Goal: Task Accomplishment & Management: Complete application form

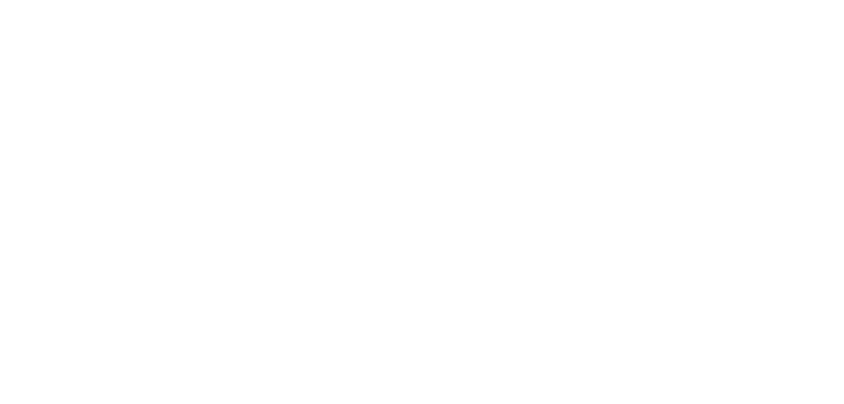
click at [0, 0] on html at bounding box center [0, 0] width 0 height 0
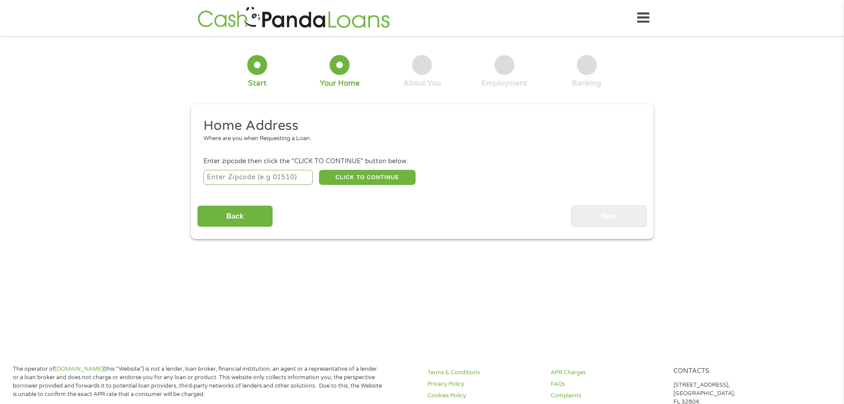
click at [290, 178] on input "number" at bounding box center [257, 177] width 109 height 15
type input "65803"
click at [354, 171] on button "CLICK TO CONTINUE" at bounding box center [367, 177] width 97 height 15
type input "65803"
type input "[GEOGRAPHIC_DATA]"
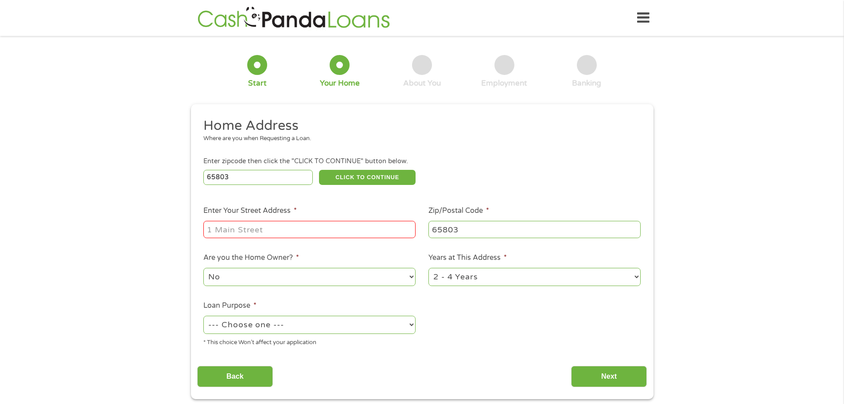
click at [368, 230] on input "Enter Your Street Address *" at bounding box center [309, 229] width 212 height 17
type input "[STREET_ADDRESS][PERSON_NAME]"
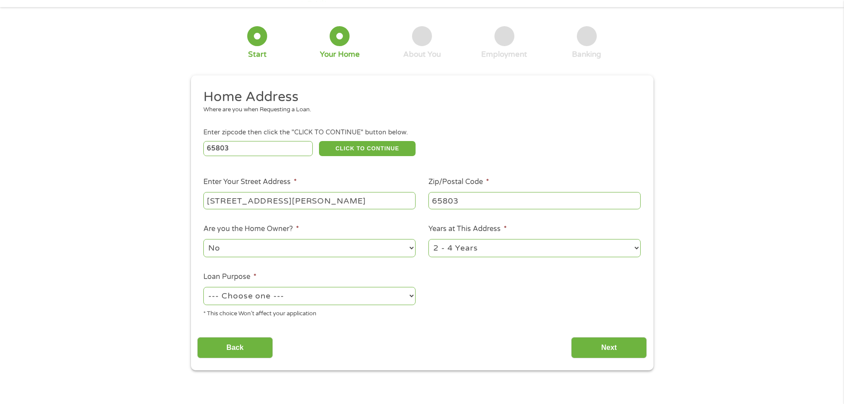
scroll to position [44, 0]
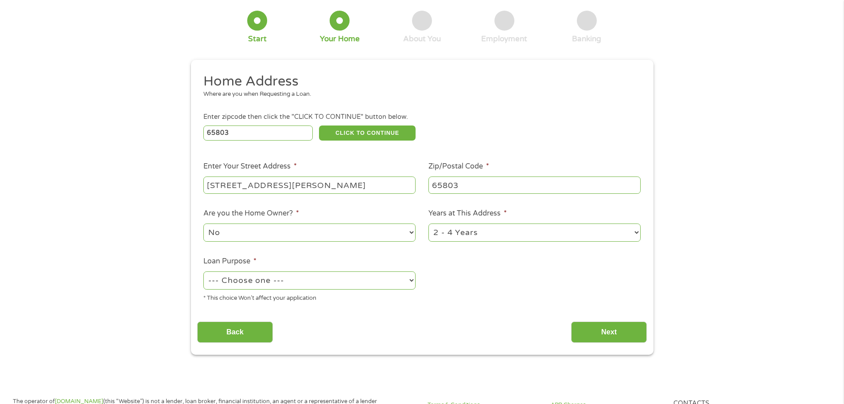
click at [409, 280] on select "--- Choose one --- Pay Bills Debt Consolidation Home Improvement Major Purchase…" at bounding box center [309, 280] width 212 height 18
select select "other"
click at [203, 271] on select "--- Choose one --- Pay Bills Debt Consolidation Home Improvement Major Purchase…" at bounding box center [309, 280] width 212 height 18
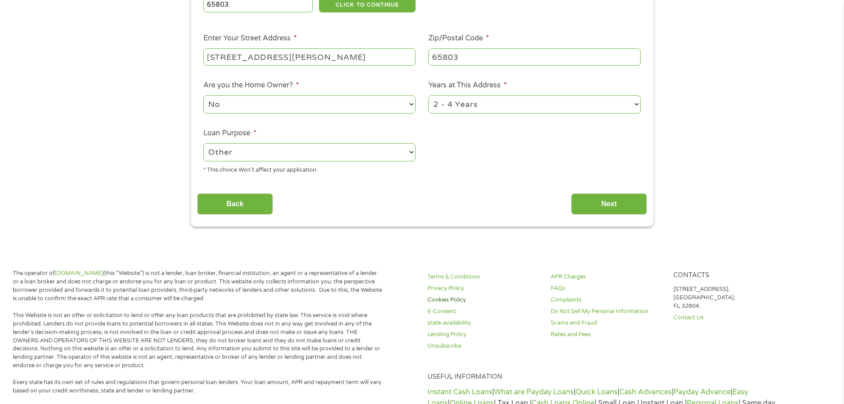
scroll to position [177, 0]
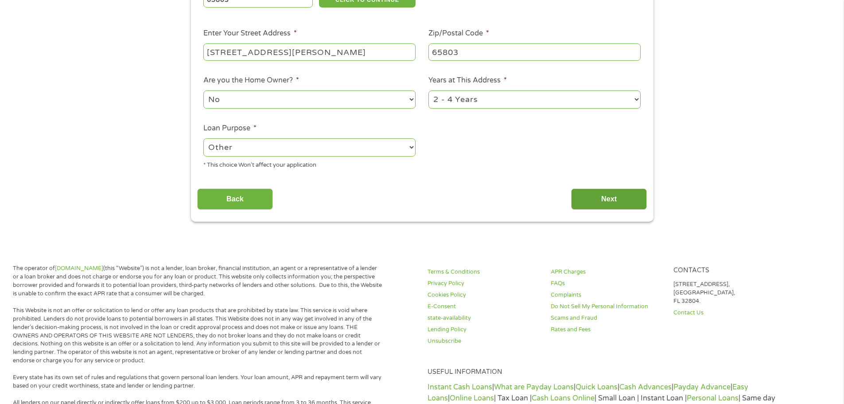
click at [608, 195] on input "Next" at bounding box center [609, 199] width 76 height 22
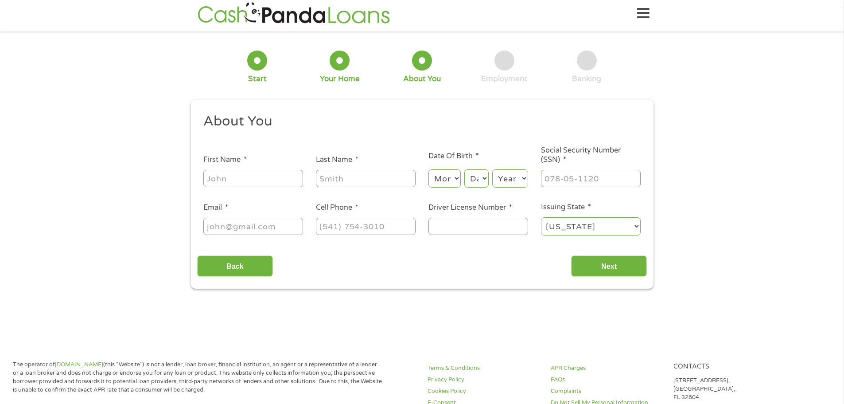
scroll to position [0, 0]
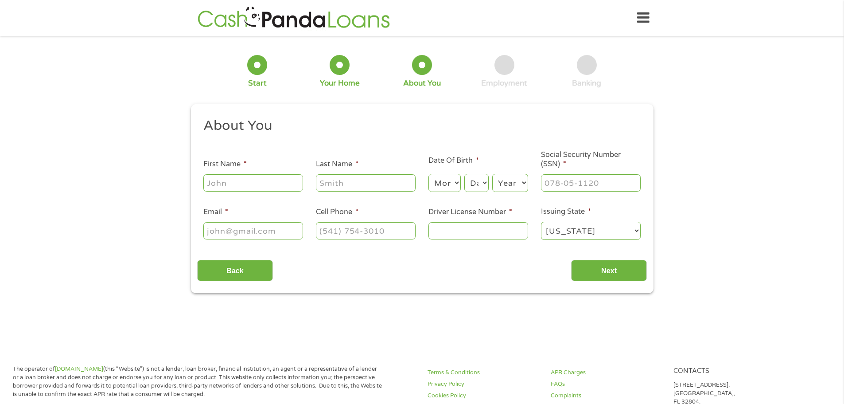
click at [279, 183] on input "First Name *" at bounding box center [253, 182] width 100 height 17
type input "[PERSON_NAME]"
type input "[EMAIL_ADDRESS][DOMAIN_NAME]"
type input "[PHONE_NUMBER]"
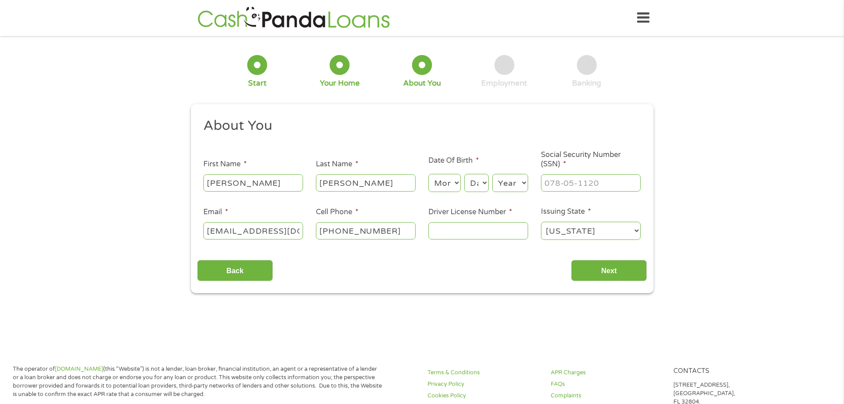
click at [453, 231] on input "Driver License Number *" at bounding box center [478, 230] width 100 height 17
type input "T021100004"
click at [610, 265] on input "Next" at bounding box center [609, 271] width 76 height 22
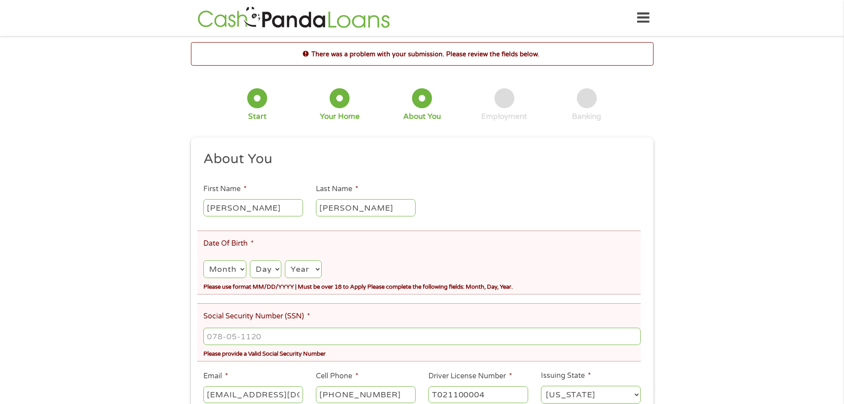
scroll to position [133, 0]
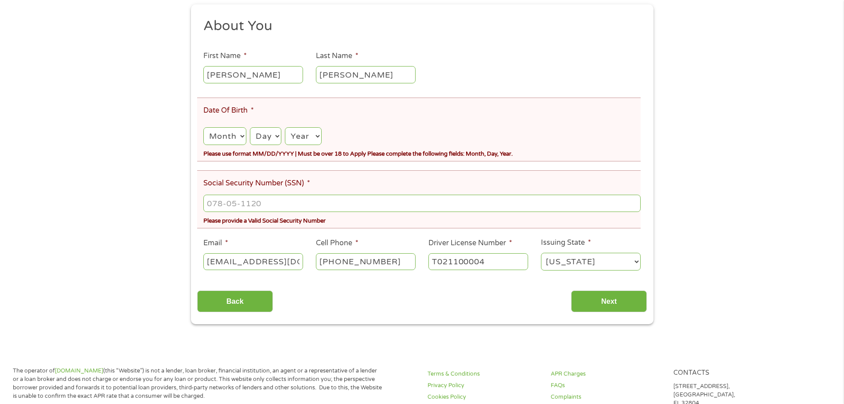
click at [242, 132] on select "Month 1 2 3 4 5 6 7 8 9 10 11 12" at bounding box center [224, 136] width 43 height 18
select select "9"
click at [203, 127] on select "Month 1 2 3 4 5 6 7 8 9 10 11 12" at bounding box center [224, 136] width 43 height 18
click at [276, 135] on select "Day 1 2 3 4 5 6 7 8 9 10 11 12 13 14 15 16 17 18 19 20 21 22 23 24 25 26 27 28 …" at bounding box center [265, 136] width 31 height 18
select select "13"
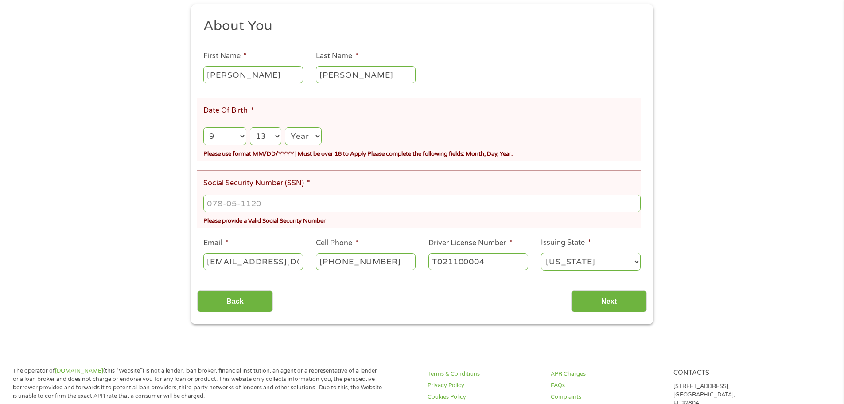
click at [250, 127] on select "Day 1 2 3 4 5 6 7 8 9 10 11 12 13 14 15 16 17 18 19 20 21 22 23 24 25 26 27 28 …" at bounding box center [265, 136] width 31 height 18
click at [304, 137] on select "Year [DATE] 2006 2005 2004 2003 2002 2001 2000 1999 1998 1997 1996 1995 1994 19…" at bounding box center [303, 136] width 36 height 18
select select "1964"
click at [285, 127] on select "Year [DATE] 2006 2005 2004 2003 2002 2001 2000 1999 1998 1997 1996 1995 1994 19…" at bounding box center [303, 136] width 36 height 18
click at [271, 202] on input "___-__-____" at bounding box center [421, 203] width 437 height 17
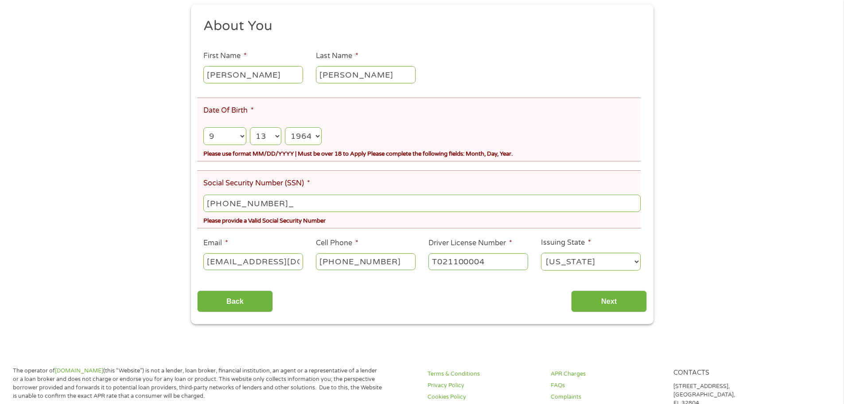
type input "525-19-0159"
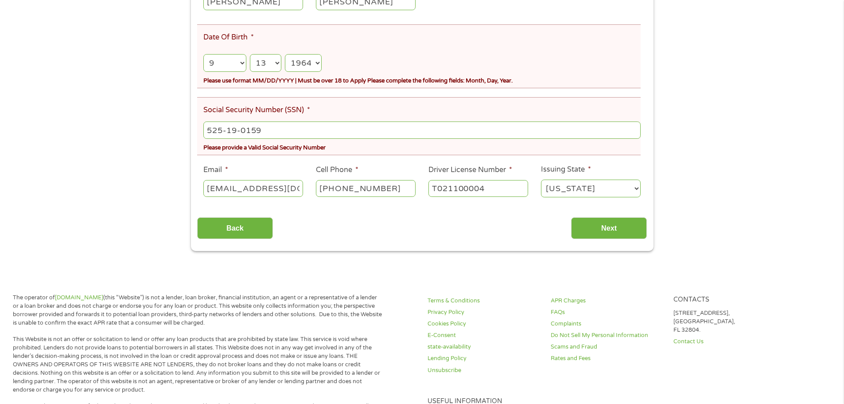
scroll to position [222, 0]
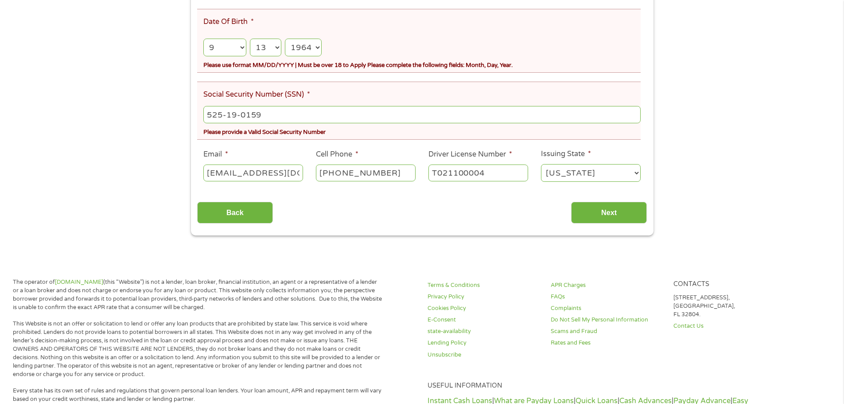
click at [606, 200] on div "Back Next" at bounding box center [422, 209] width 450 height 28
click at [611, 213] on input "Next" at bounding box center [609, 213] width 76 height 22
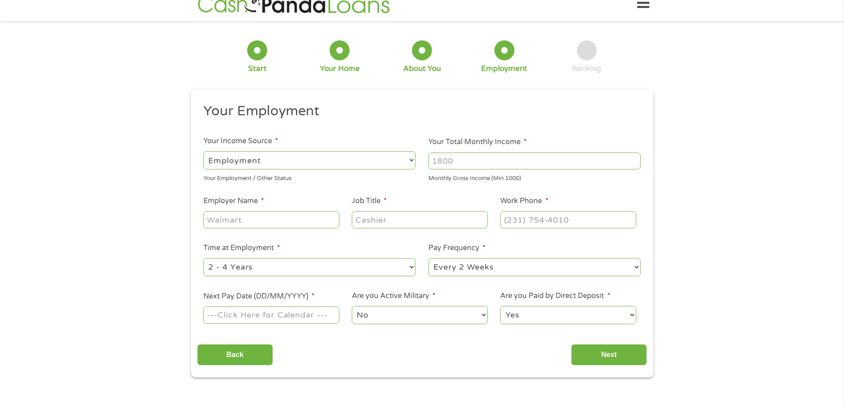
scroll to position [0, 0]
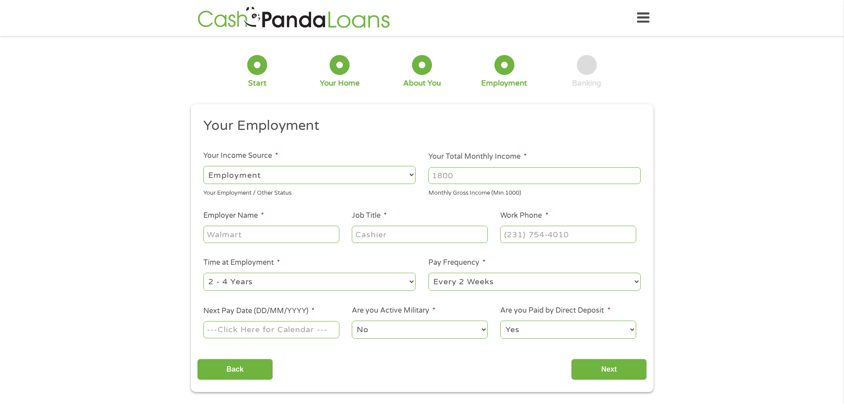
click at [409, 175] on select "--- Choose one --- Employment [DEMOGRAPHIC_DATA] Benefits" at bounding box center [309, 175] width 212 height 18
select select "benefits"
click at [203, 166] on select "--- Choose one --- Employment [DEMOGRAPHIC_DATA] Benefits" at bounding box center [309, 175] width 212 height 18
type input "Other"
type input "[PHONE_NUMBER]"
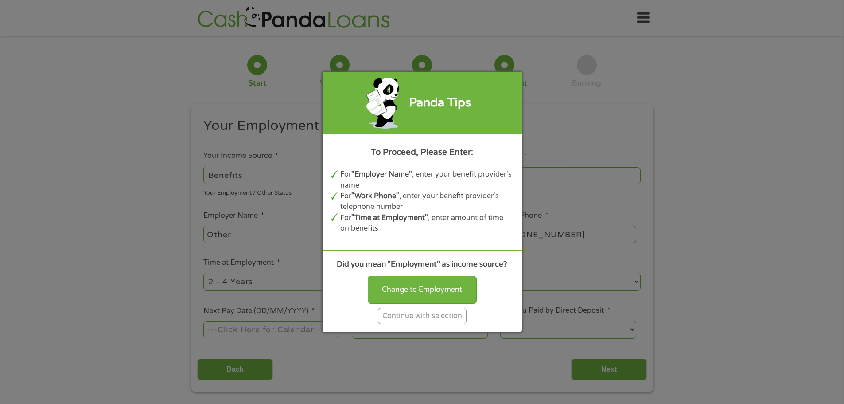
click at [431, 317] on div "Continue with selection" at bounding box center [422, 315] width 89 height 16
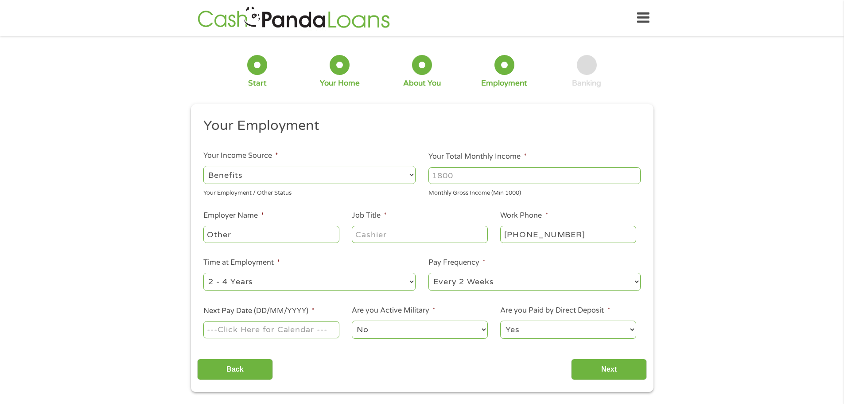
click at [302, 231] on input "Other" at bounding box center [271, 234] width 136 height 17
type input "O"
type input "social security"
click at [409, 234] on input "Job Title *" at bounding box center [420, 234] width 136 height 17
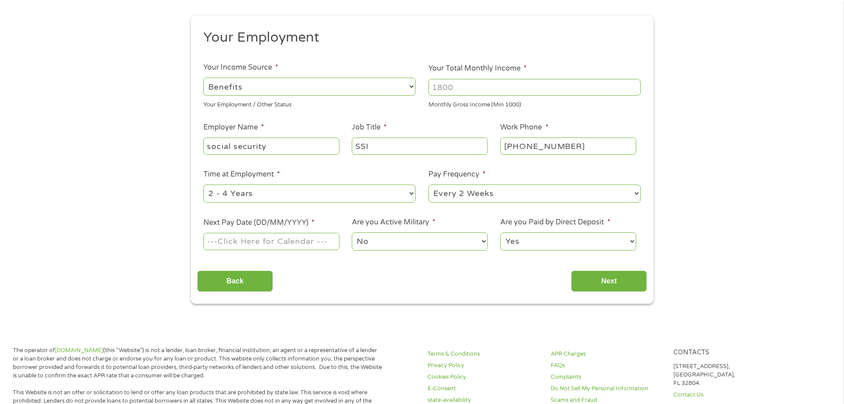
scroll to position [89, 0]
type input "SSI"
click at [502, 187] on select "--- Choose one --- Every 2 Weeks Every Week Monthly Semi-Monthly" at bounding box center [534, 193] width 212 height 18
select select "monthly"
click at [428, 184] on select "--- Choose one --- Every 2 Weeks Every Week Monthly Semi-Monthly" at bounding box center [534, 193] width 212 height 18
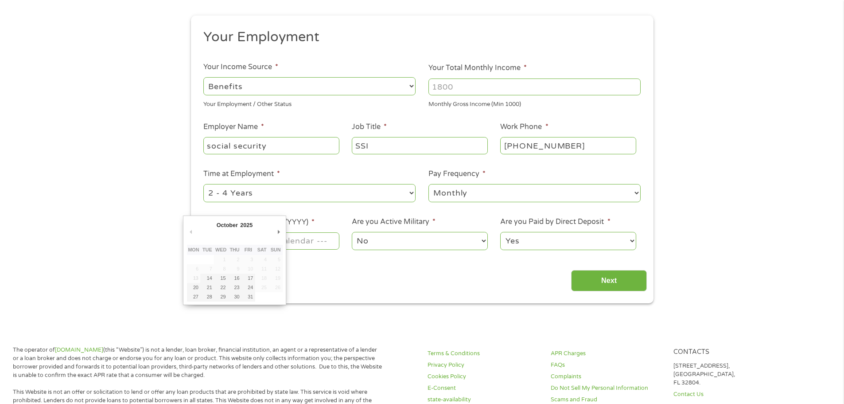
click at [277, 242] on body "Home Get Loan Offer How it works FAQs Blog Cash Loans Quick Loans Online Loans …" at bounding box center [422, 394] width 844 height 967
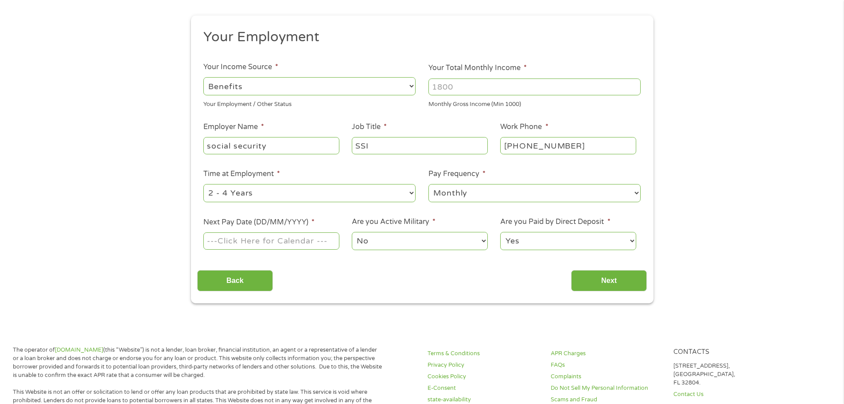
click at [284, 242] on input "Next Pay Date (DD/MM/YYYY) *" at bounding box center [271, 240] width 136 height 17
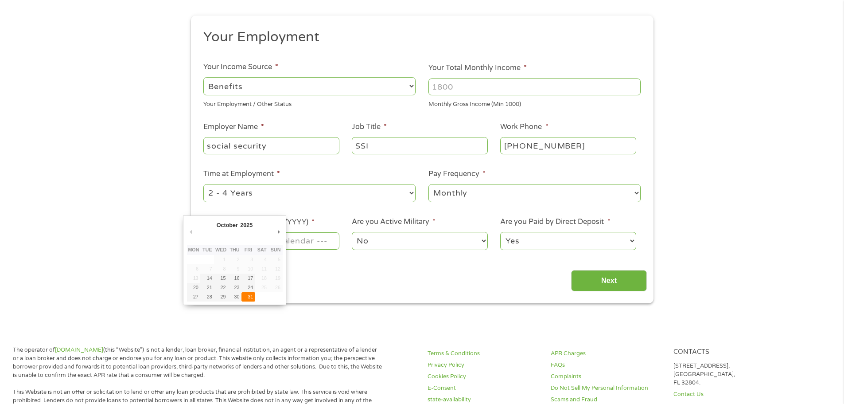
type input "[DATE]"
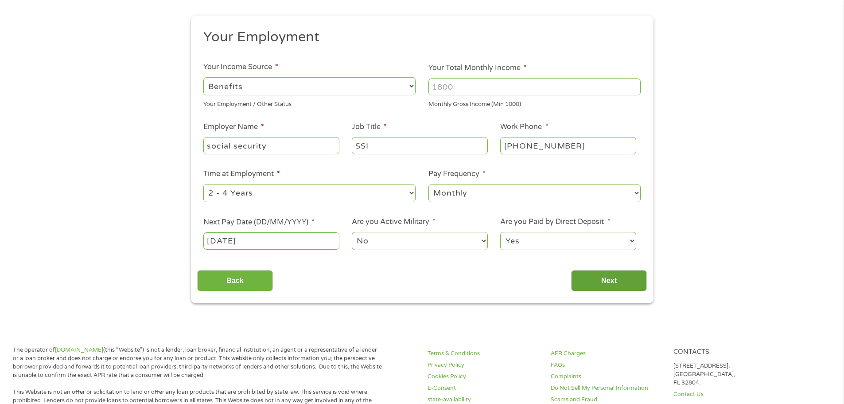
scroll to position [44, 0]
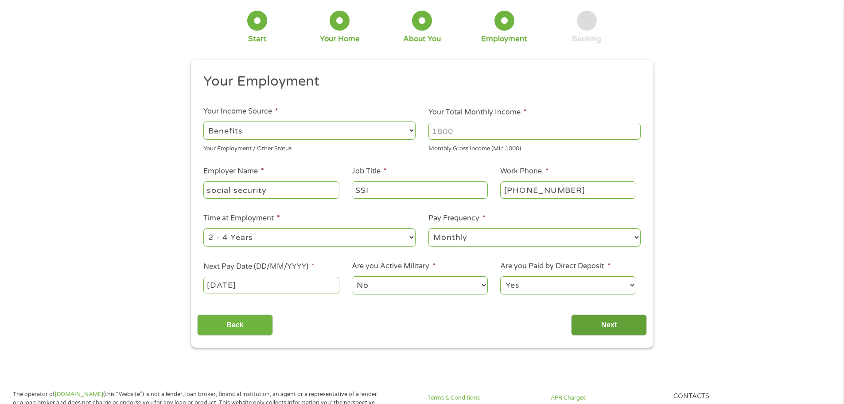
click at [608, 324] on input "Next" at bounding box center [609, 325] width 76 height 22
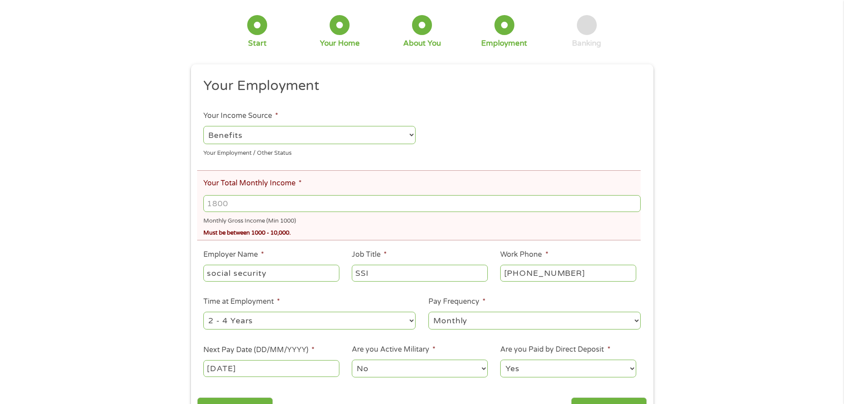
scroll to position [89, 0]
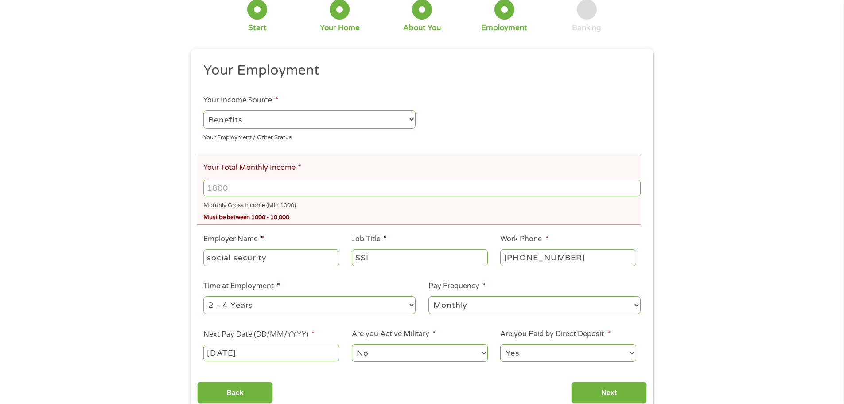
click at [370, 186] on input "Your Total Monthly Income *" at bounding box center [421, 187] width 437 height 17
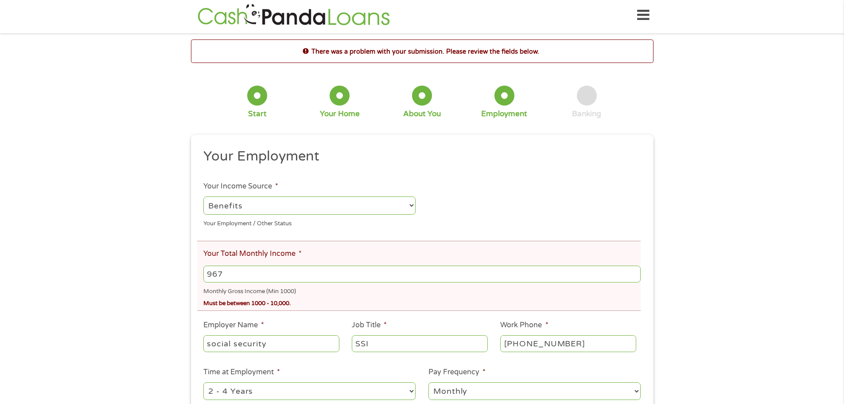
scroll to position [0, 0]
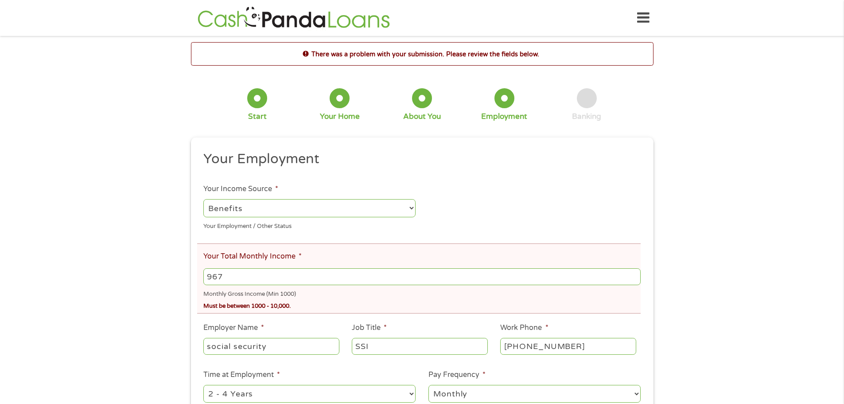
type input "967"
click at [408, 207] on select "--- Choose one --- Employment [DEMOGRAPHIC_DATA] Benefits" at bounding box center [309, 208] width 212 height 18
click at [203, 199] on select "--- Choose one --- Employment [DEMOGRAPHIC_DATA] Benefits" at bounding box center [309, 208] width 212 height 18
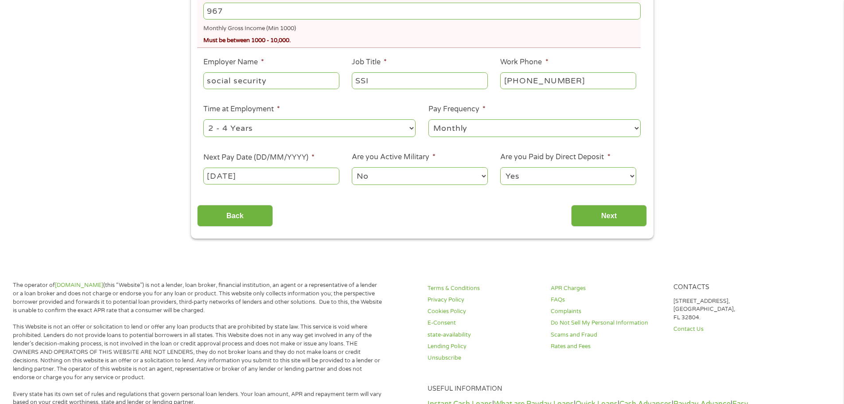
scroll to position [266, 0]
click at [615, 215] on input "Next" at bounding box center [609, 215] width 76 height 22
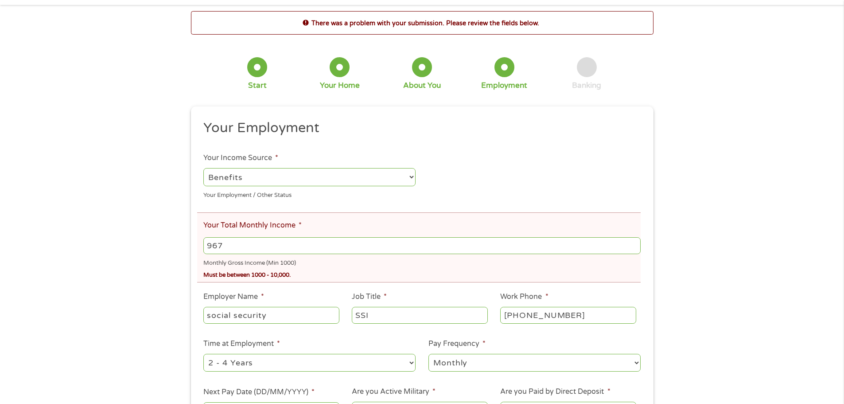
scroll to position [0, 0]
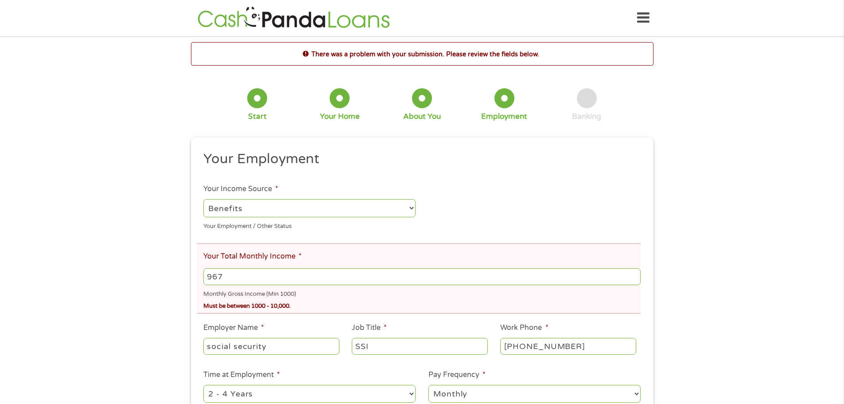
click at [206, 276] on input "967" at bounding box center [421, 276] width 437 height 17
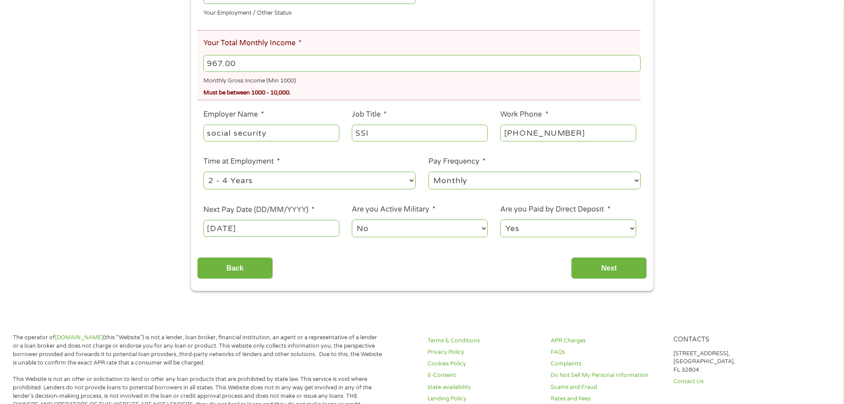
scroll to position [222, 0]
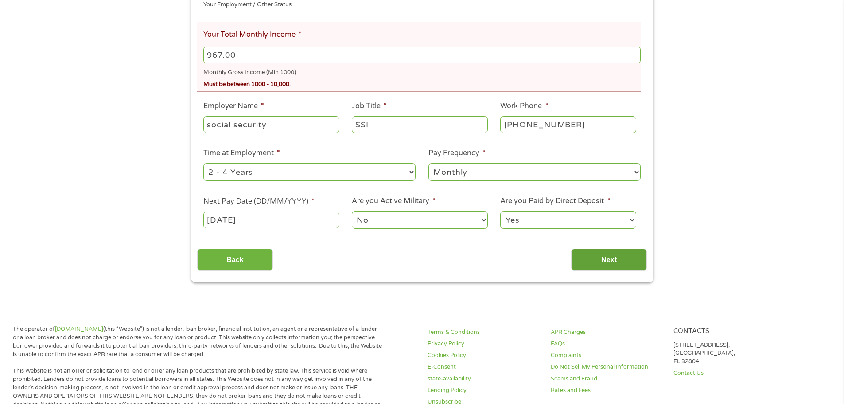
type input "967.00"
click at [612, 260] on input "Next" at bounding box center [609, 260] width 76 height 22
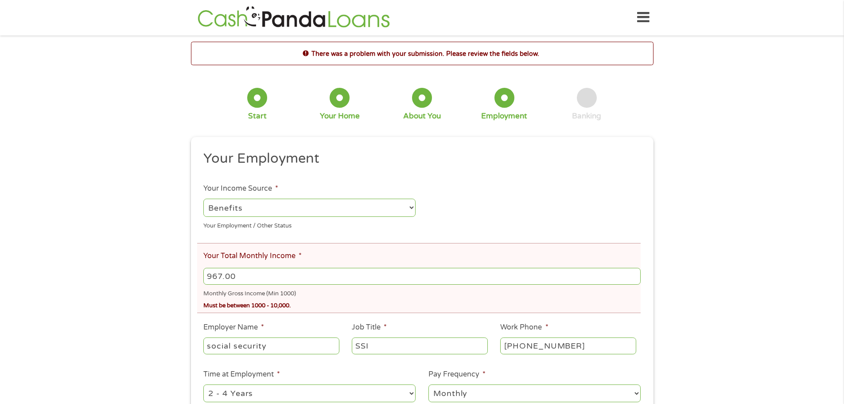
scroll to position [0, 0]
drag, startPoint x: 239, startPoint y: 276, endPoint x: 161, endPoint y: 267, distance: 78.9
click at [161, 267] on div "There was a problem with your submission. Please review the fields below. 1 Sta…" at bounding box center [422, 272] width 844 height 461
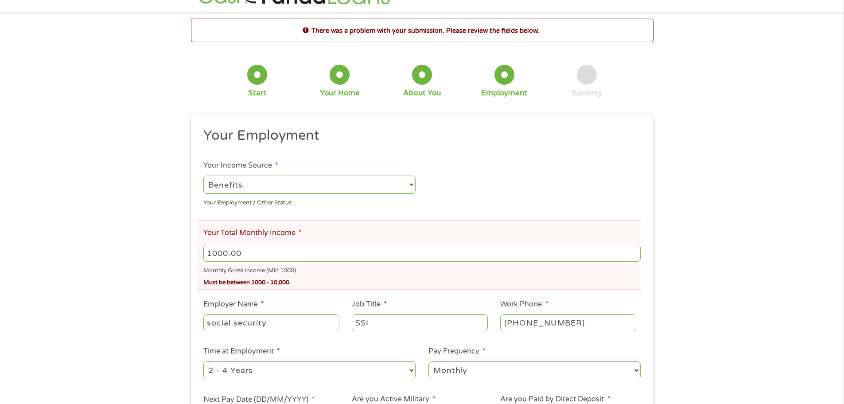
scroll to position [266, 0]
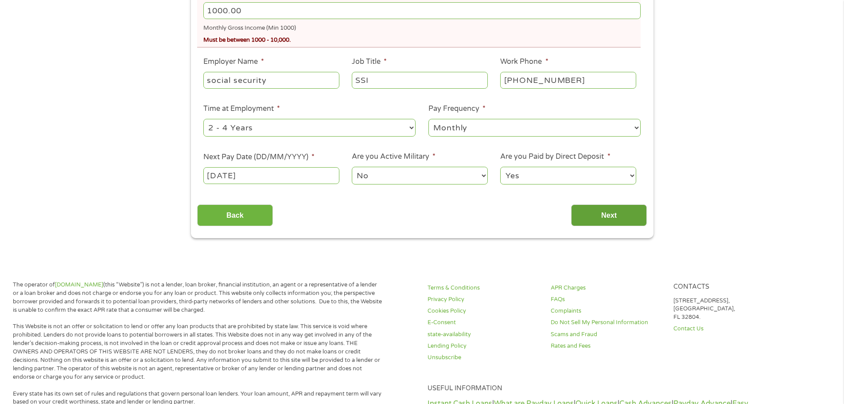
type input "1000.00"
click at [610, 218] on input "Next" at bounding box center [609, 215] width 76 height 22
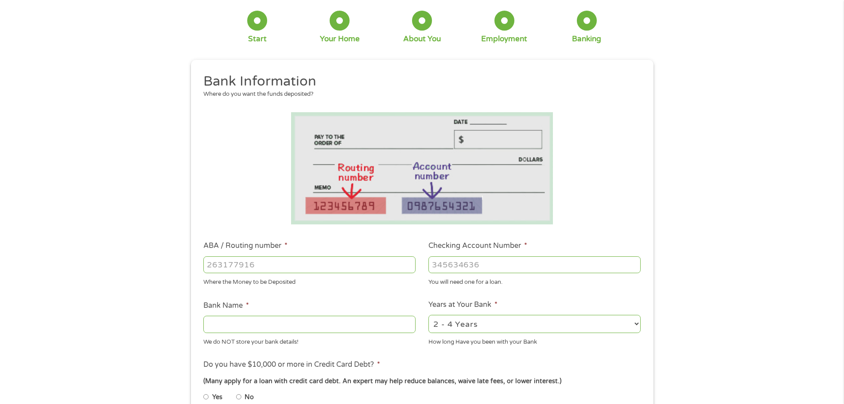
scroll to position [89, 0]
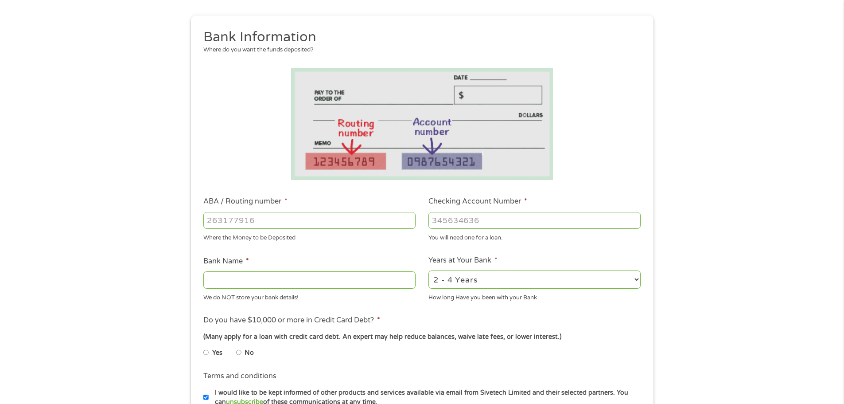
click at [352, 279] on input "Bank Name *" at bounding box center [309, 279] width 212 height 17
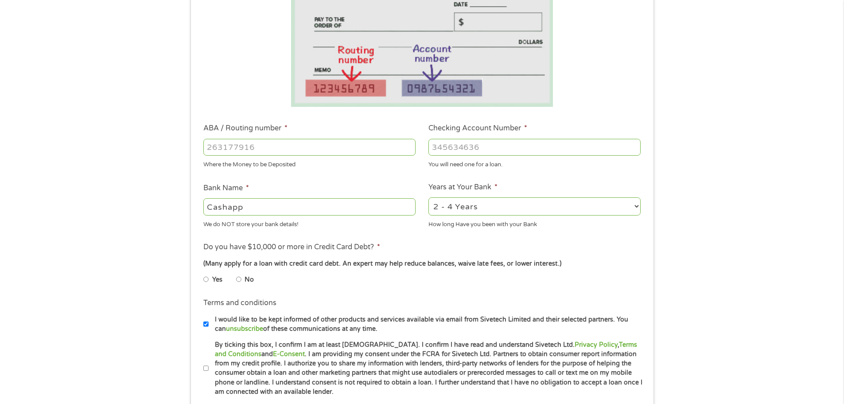
scroll to position [177, 0]
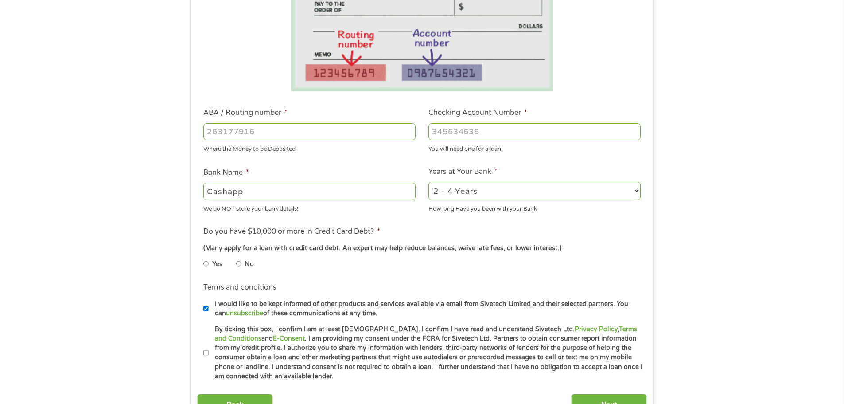
type input "Cashapp"
click at [238, 263] on input "No" at bounding box center [238, 264] width 5 height 14
radio input "true"
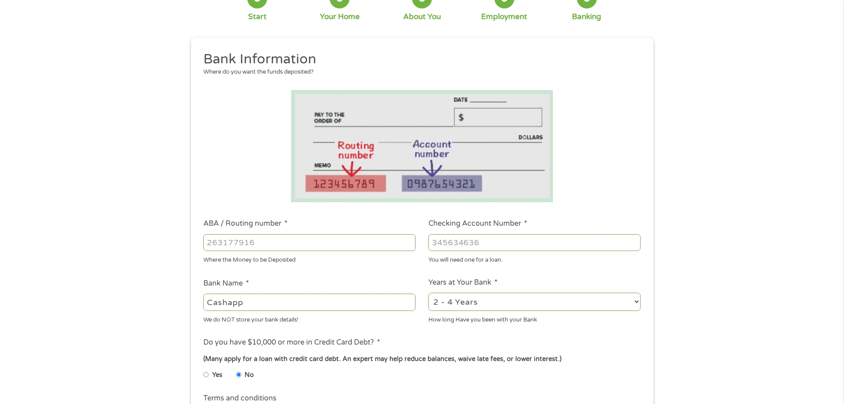
scroll to position [89, 0]
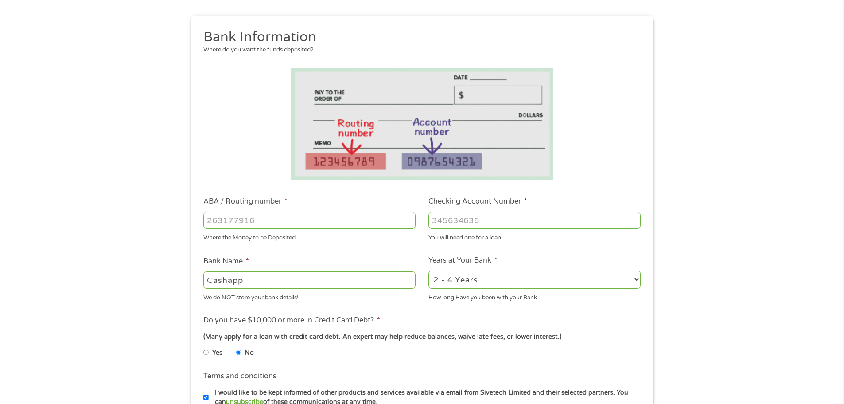
click at [269, 213] on input "ABA / Routing number *" at bounding box center [309, 220] width 212 height 17
type input "041215663"
type input "[PERSON_NAME] BANK"
type input "041215663"
click at [455, 217] on input "Checking Account Number *" at bounding box center [534, 220] width 212 height 17
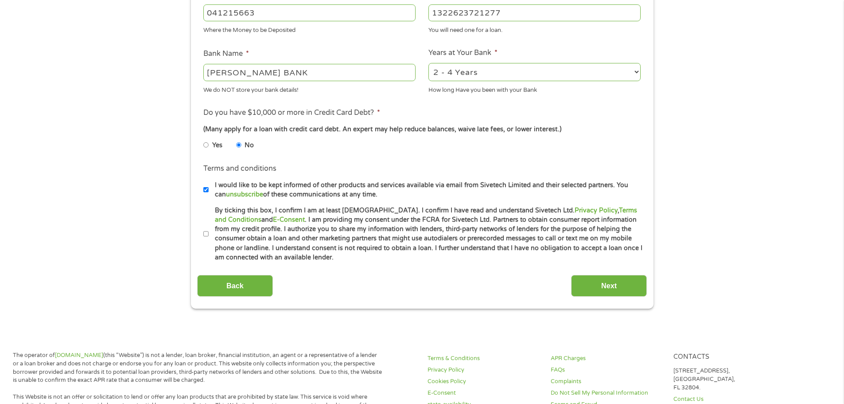
scroll to position [310, 0]
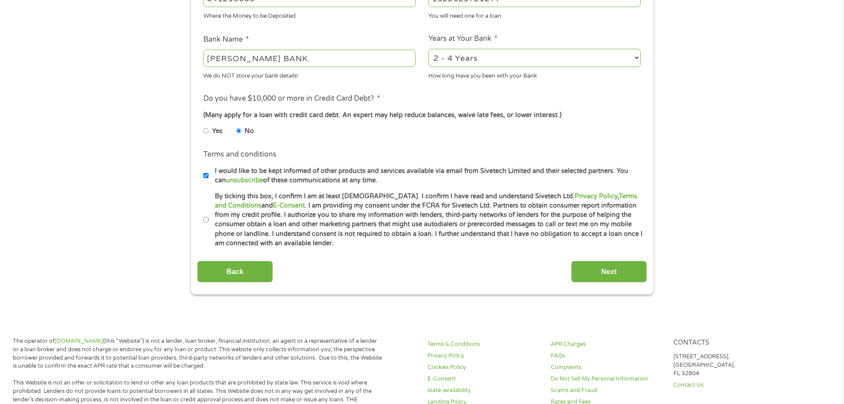
type input "1322623721277"
click at [206, 220] on input "By ticking this box, I confirm I am at least [DEMOGRAPHIC_DATA]. I confirm I ha…" at bounding box center [205, 220] width 5 height 14
checkbox input "true"
click at [207, 174] on input "I would like to be kept informed of other products and services available via e…" at bounding box center [205, 175] width 5 height 14
click at [206, 174] on input "I would like to be kept informed of other products and services available via e…" at bounding box center [205, 175] width 5 height 14
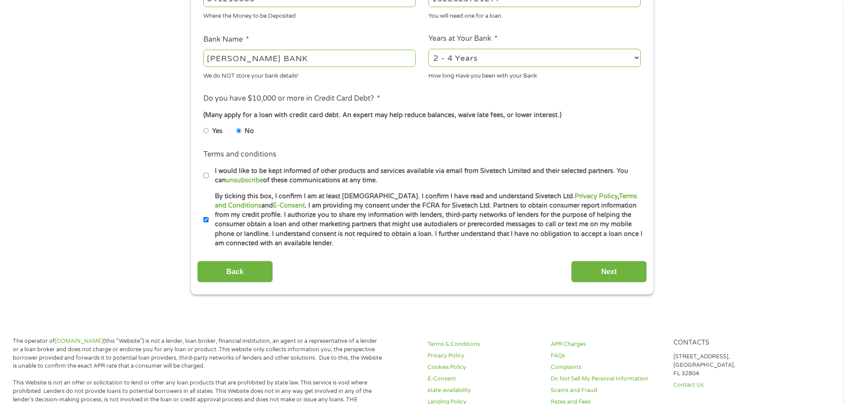
checkbox input "true"
click at [606, 266] on input "Next" at bounding box center [609, 272] width 76 height 22
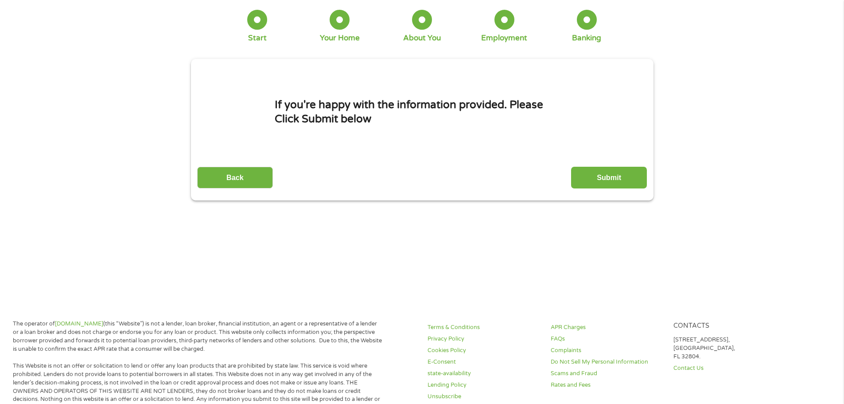
scroll to position [0, 0]
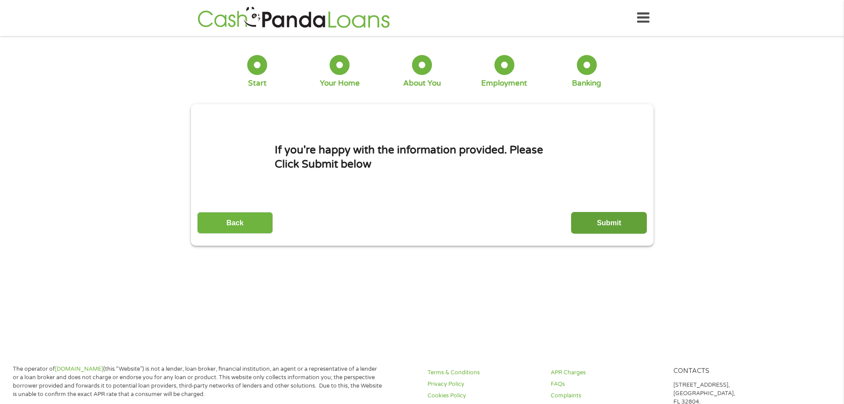
click at [613, 225] on input "Submit" at bounding box center [609, 223] width 76 height 22
